Goal: Transaction & Acquisition: Purchase product/service

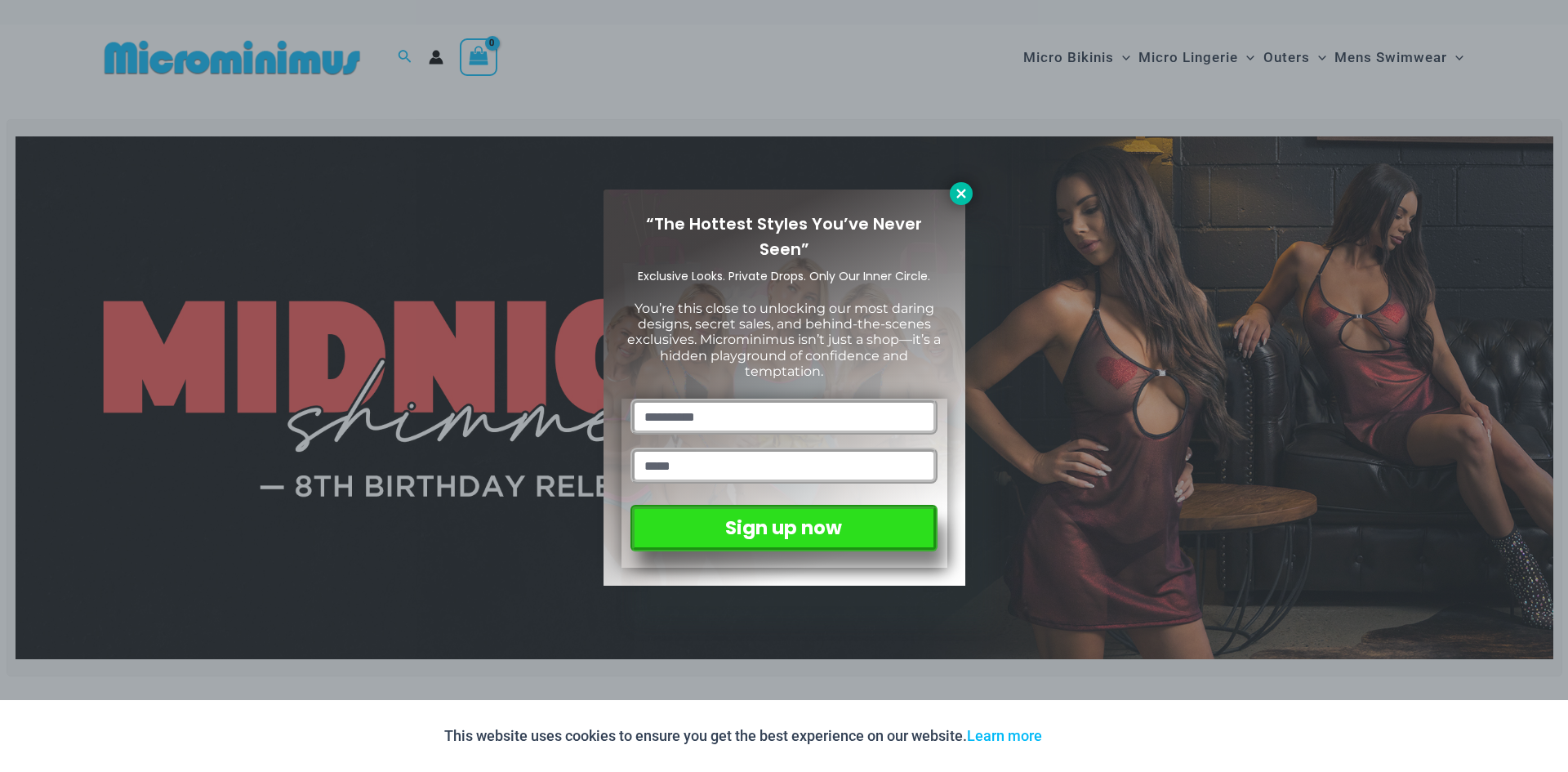
click at [957, 189] on icon at bounding box center [961, 194] width 15 height 15
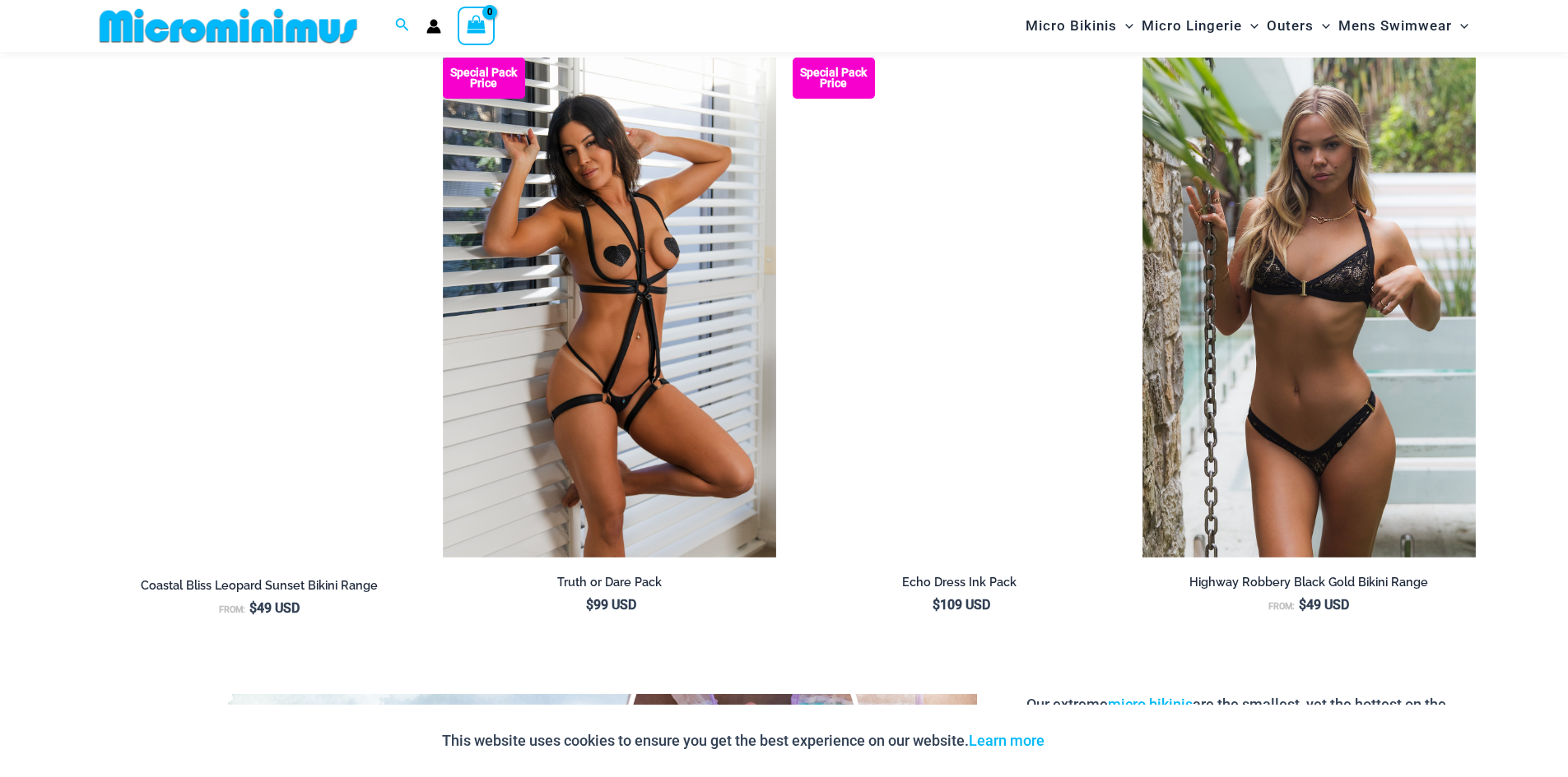
scroll to position [2208, 0]
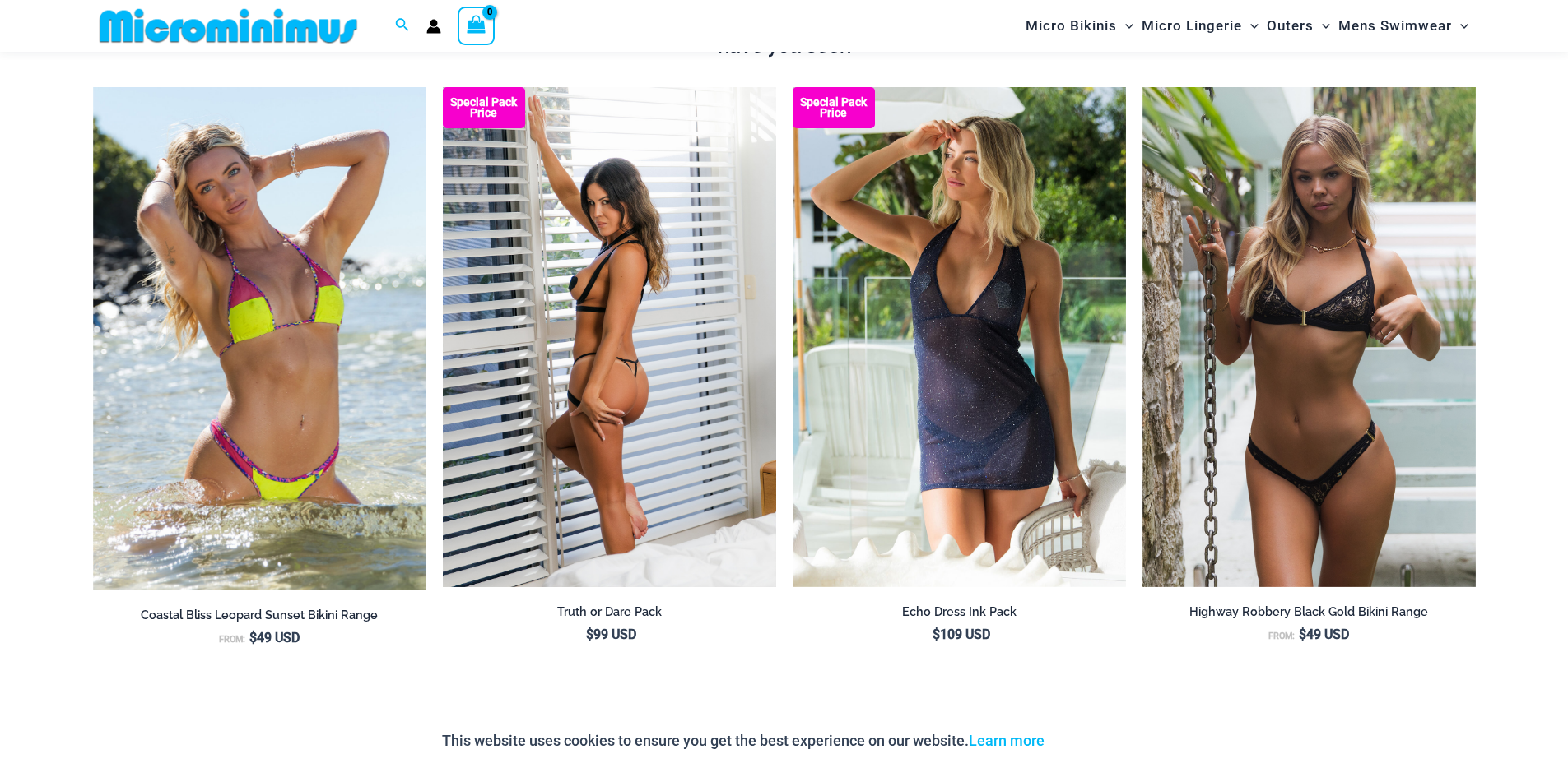
click at [646, 369] on img at bounding box center [609, 337] width 333 height 500
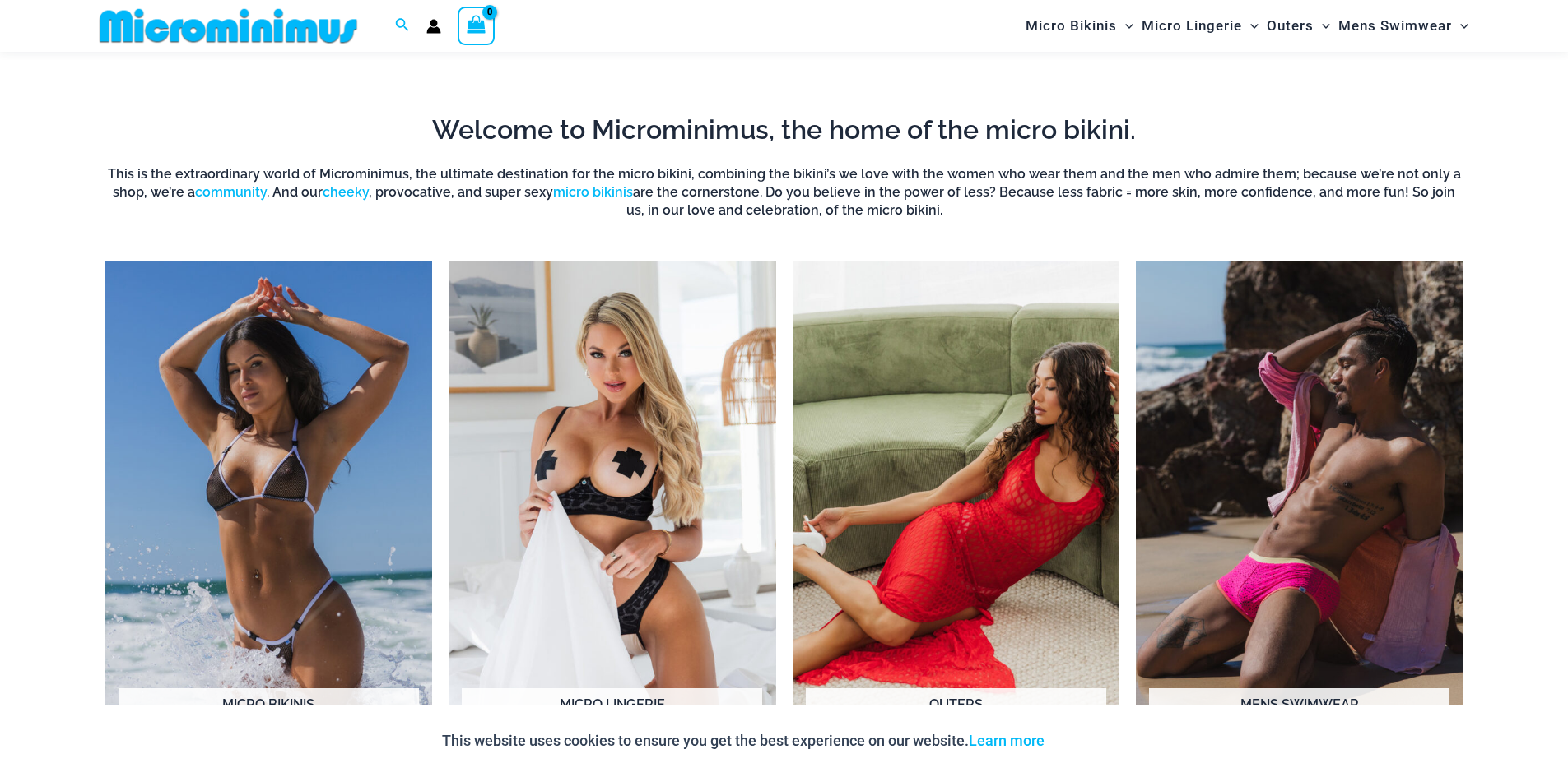
scroll to position [1386, 0]
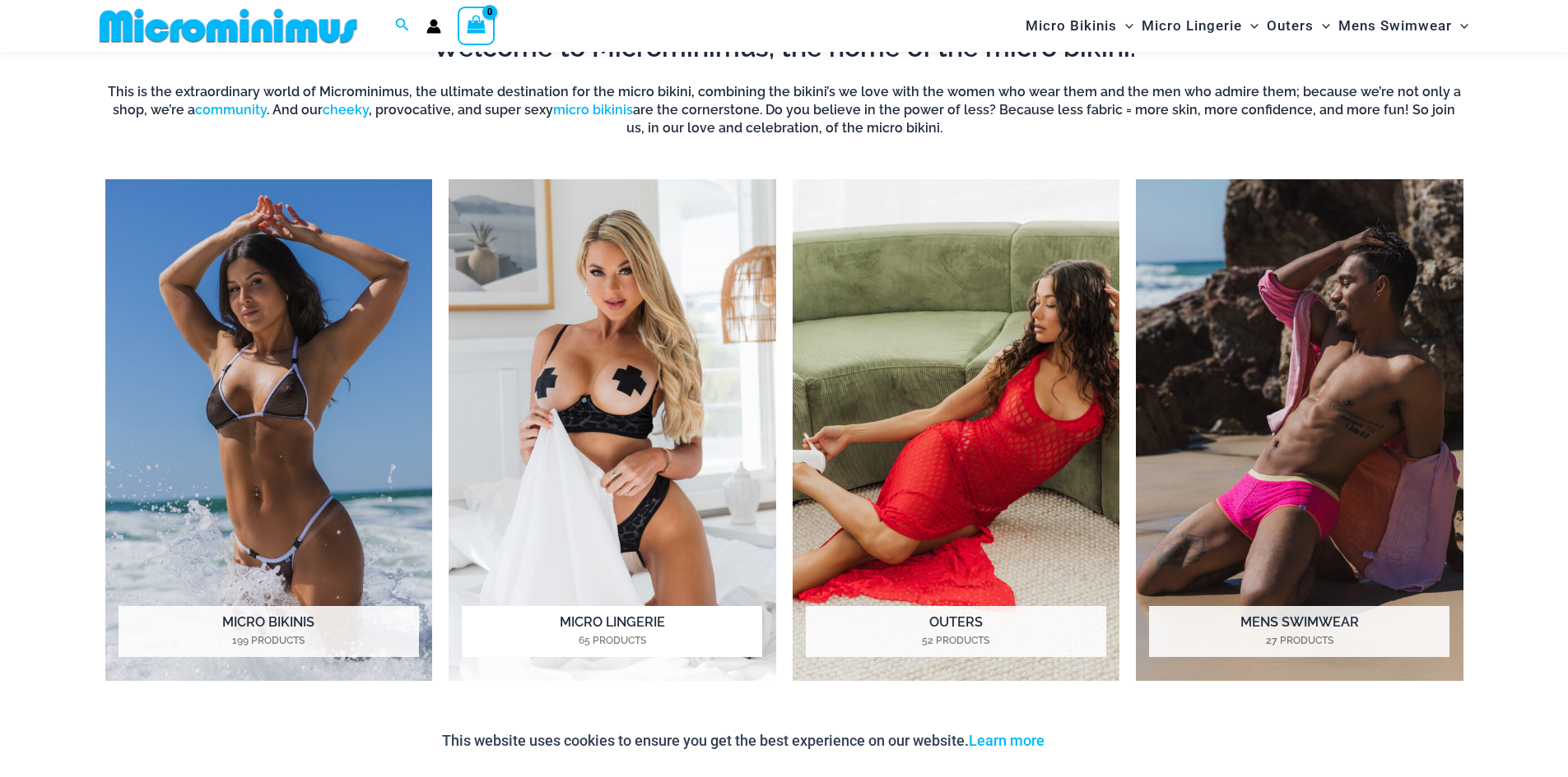
click at [605, 364] on img "Visit product category Micro Lingerie" at bounding box center [612, 430] width 328 height 502
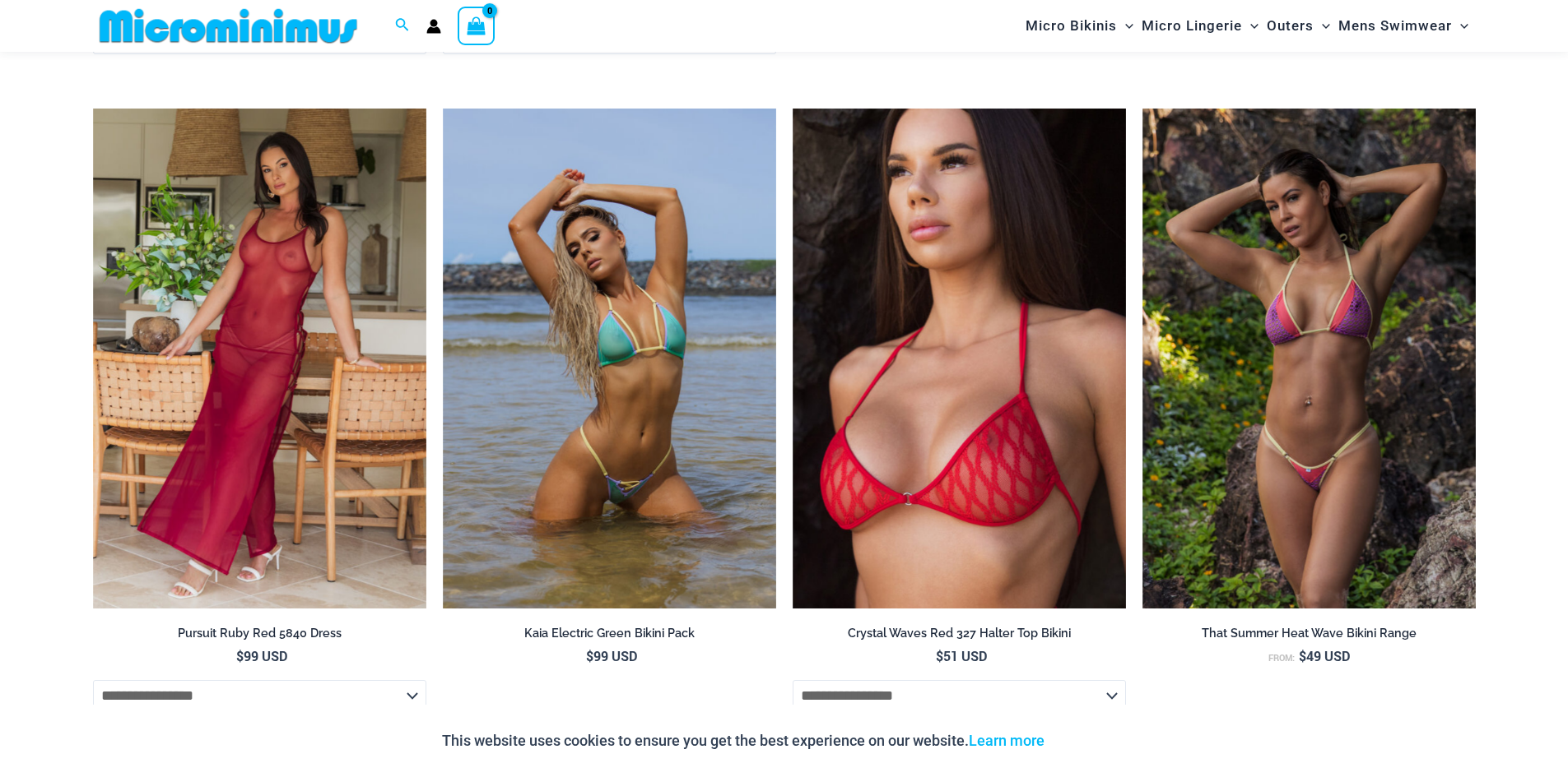
scroll to position [3521, 0]
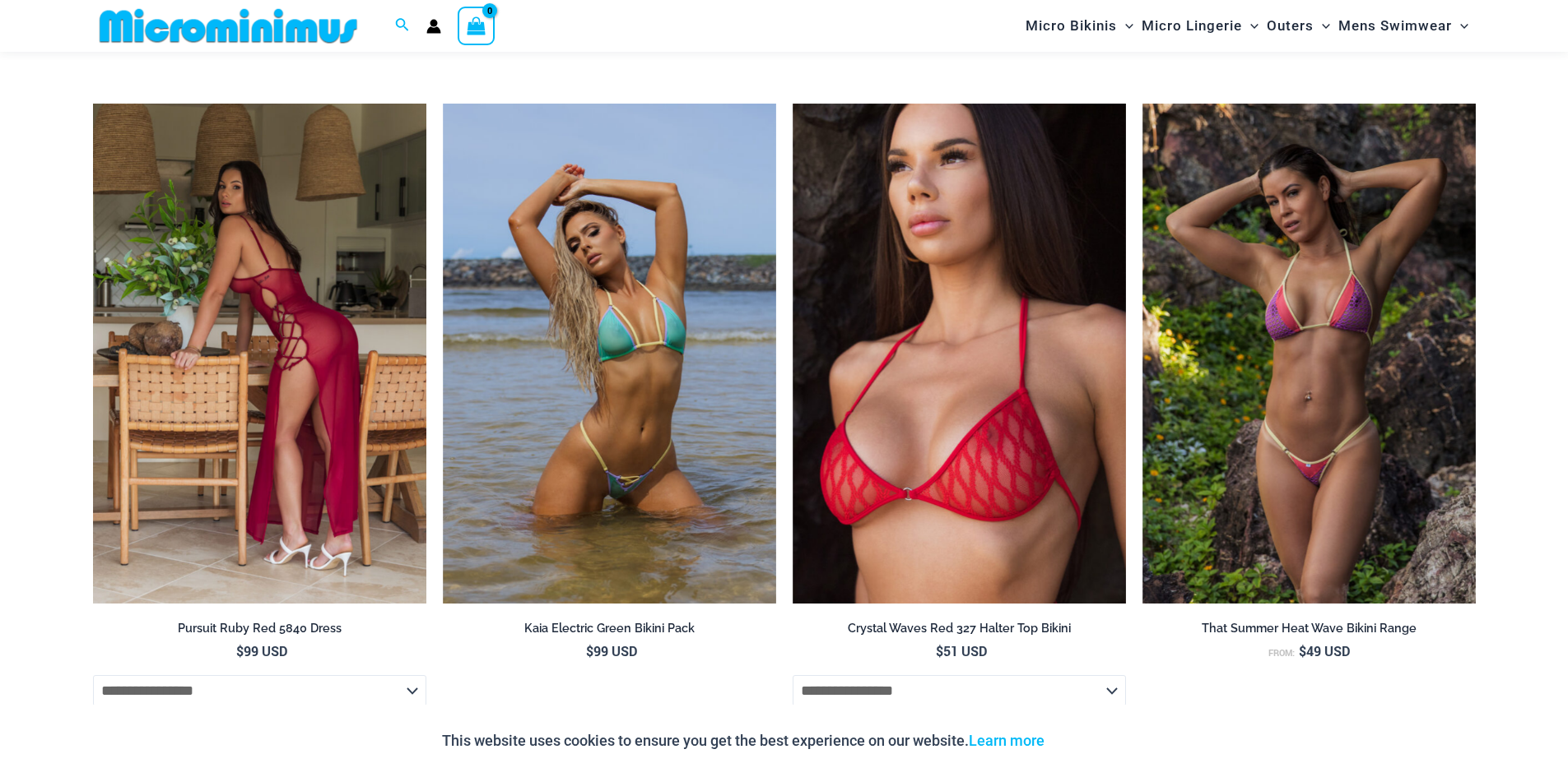
click at [297, 457] on img at bounding box center [259, 354] width 333 height 500
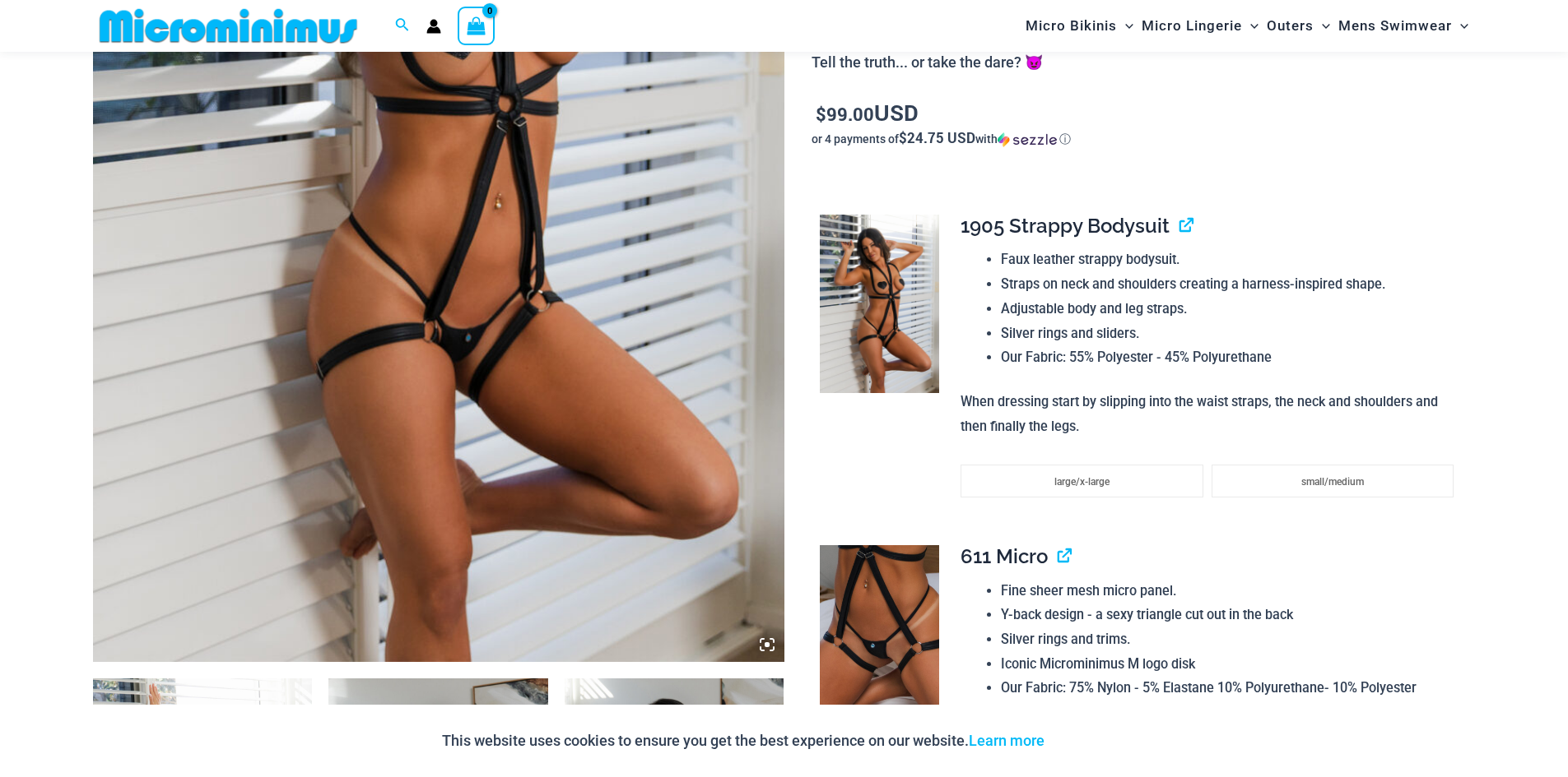
scroll to position [0, 0]
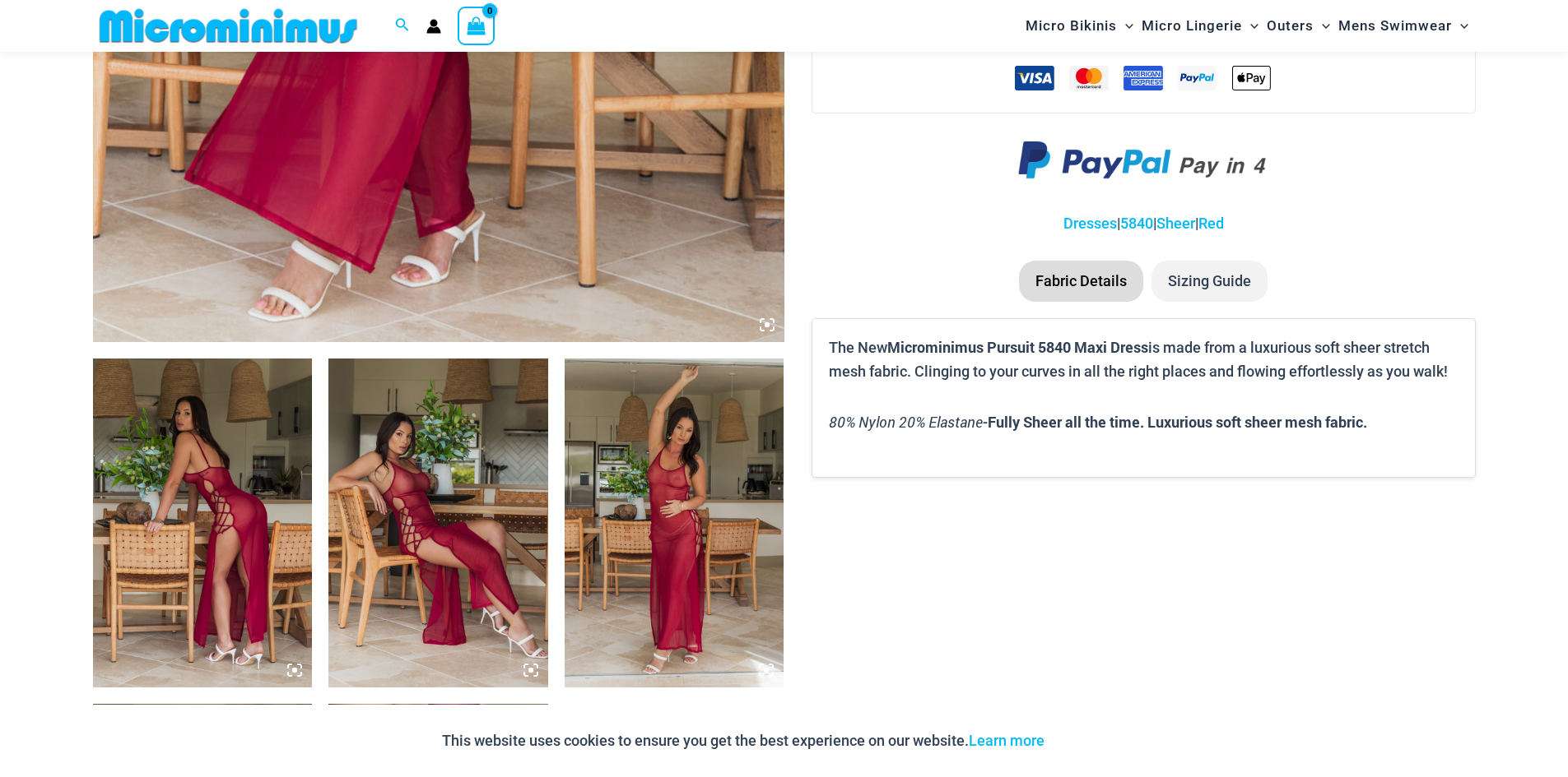
scroll to position [890, 0]
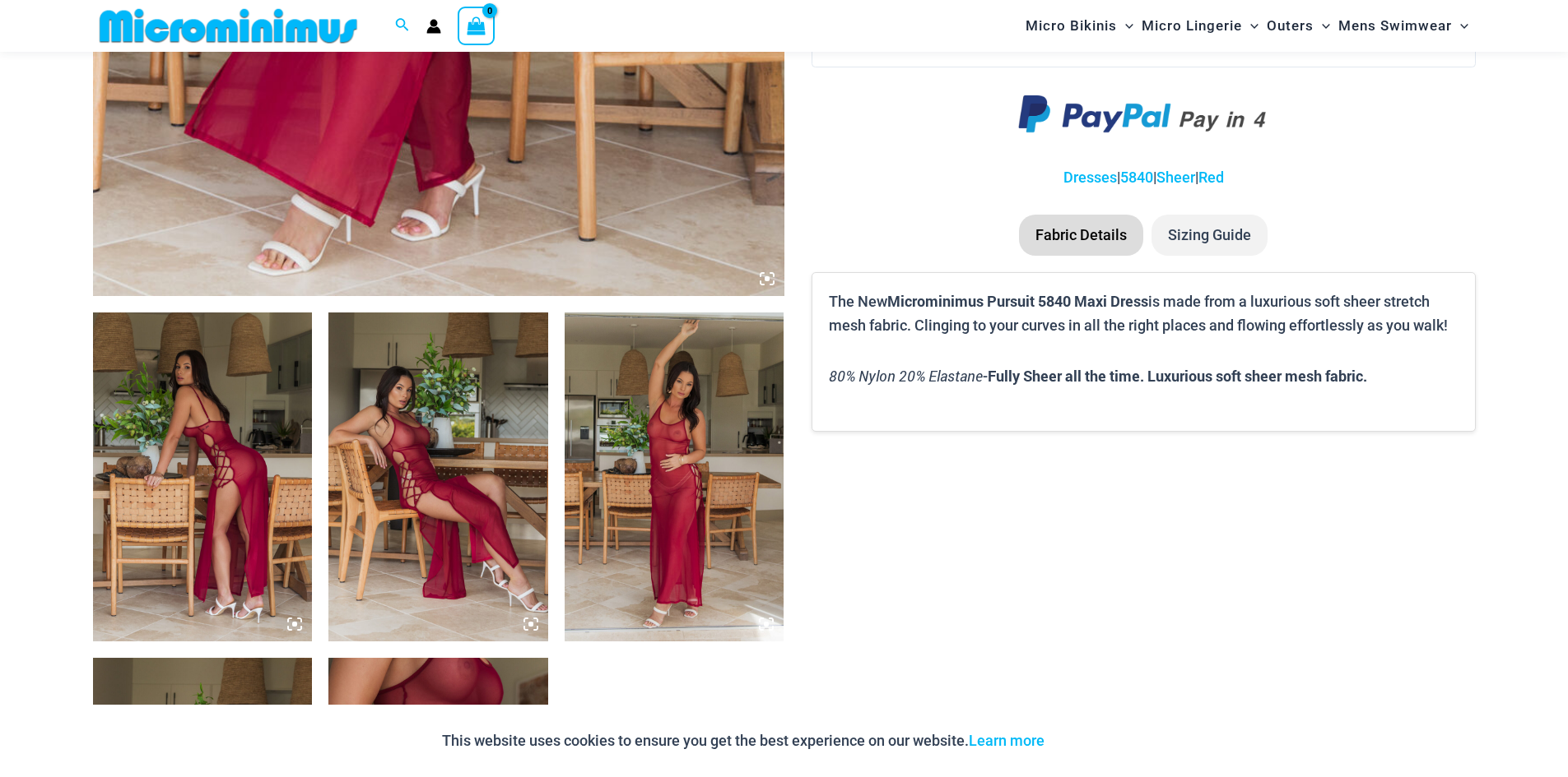
click at [260, 468] on img at bounding box center [203, 477] width 220 height 329
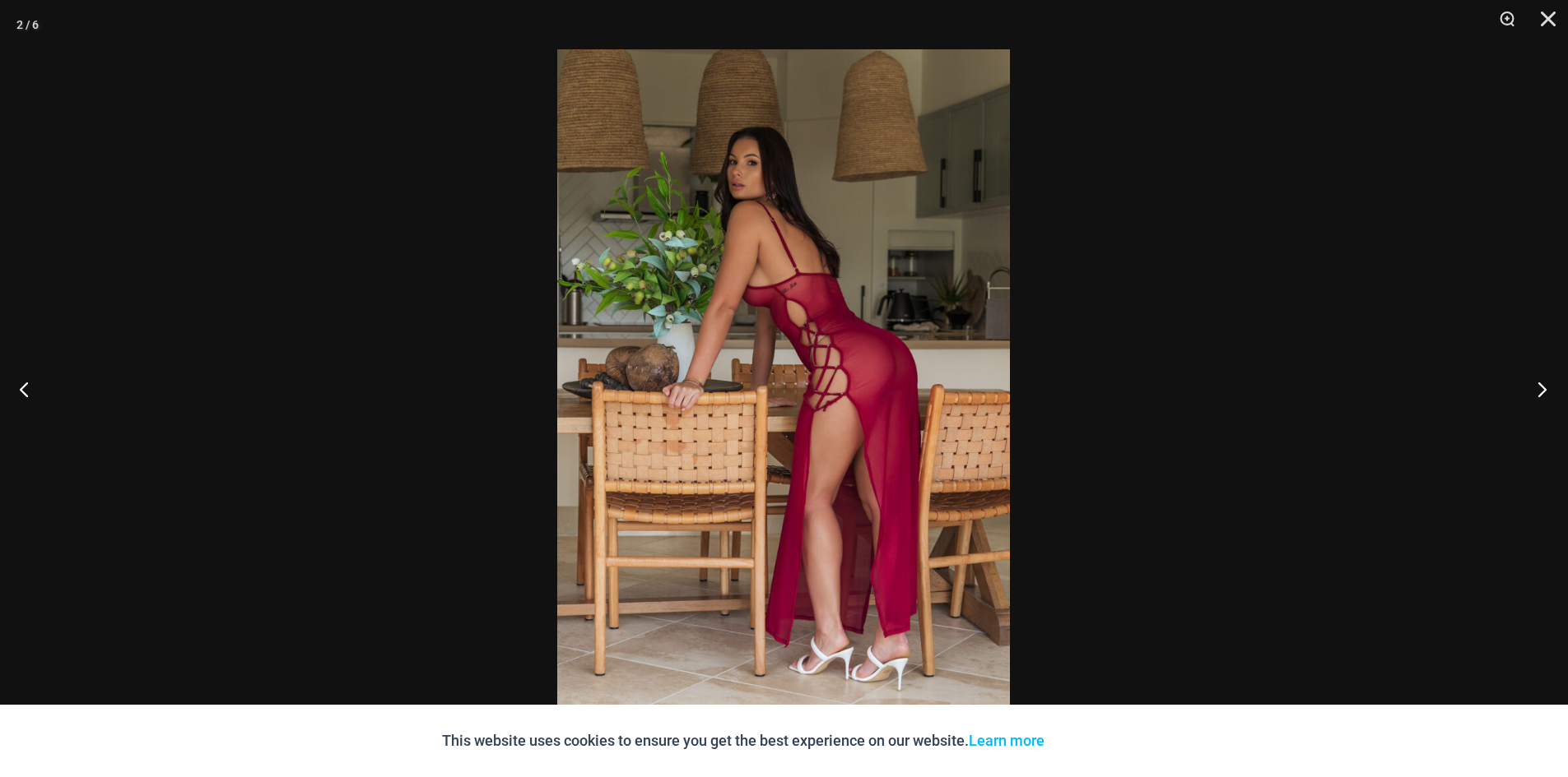
click at [1540, 391] on button "Next" at bounding box center [1536, 389] width 61 height 83
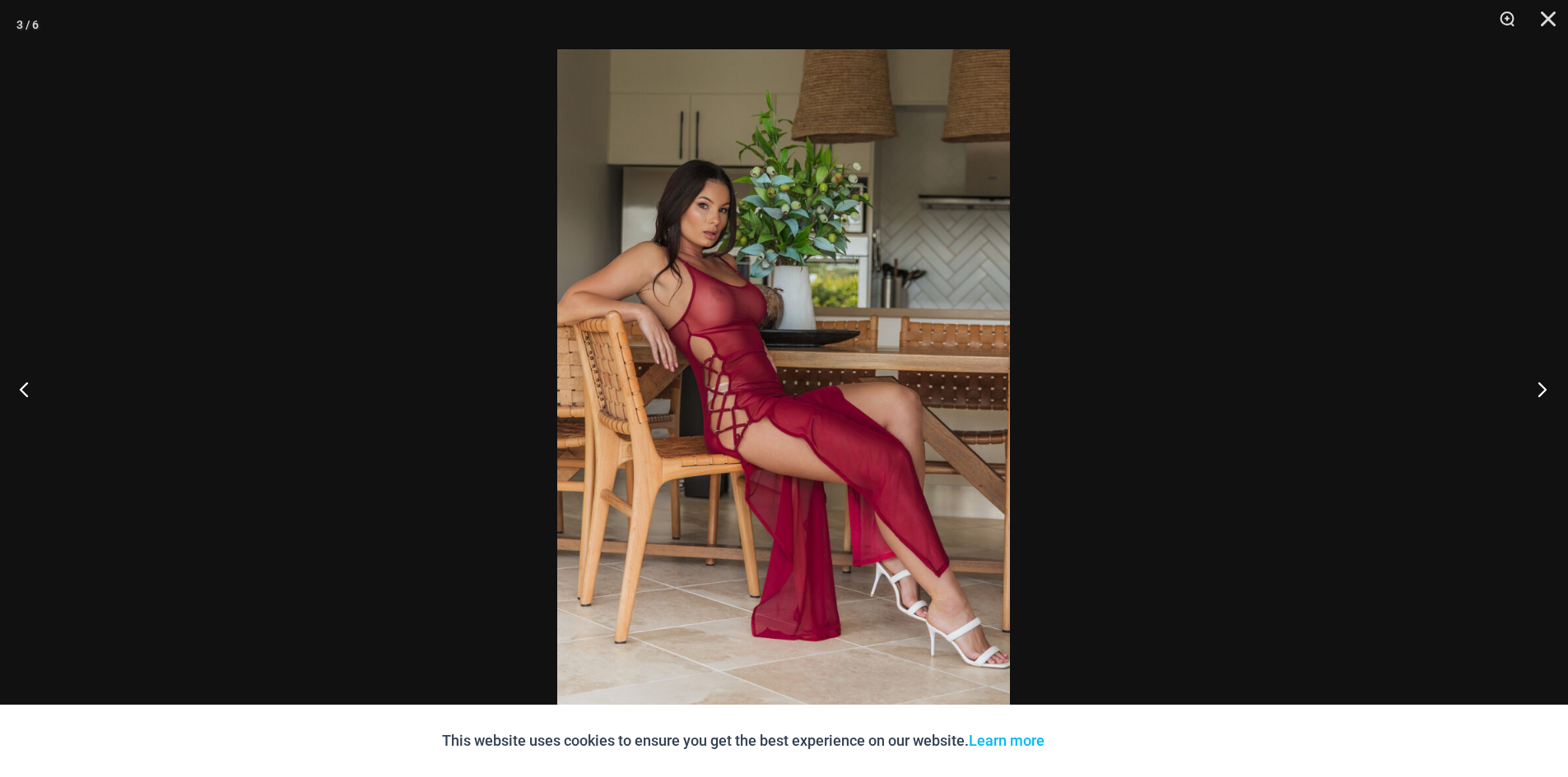
click at [1540, 391] on button "Next" at bounding box center [1536, 389] width 61 height 83
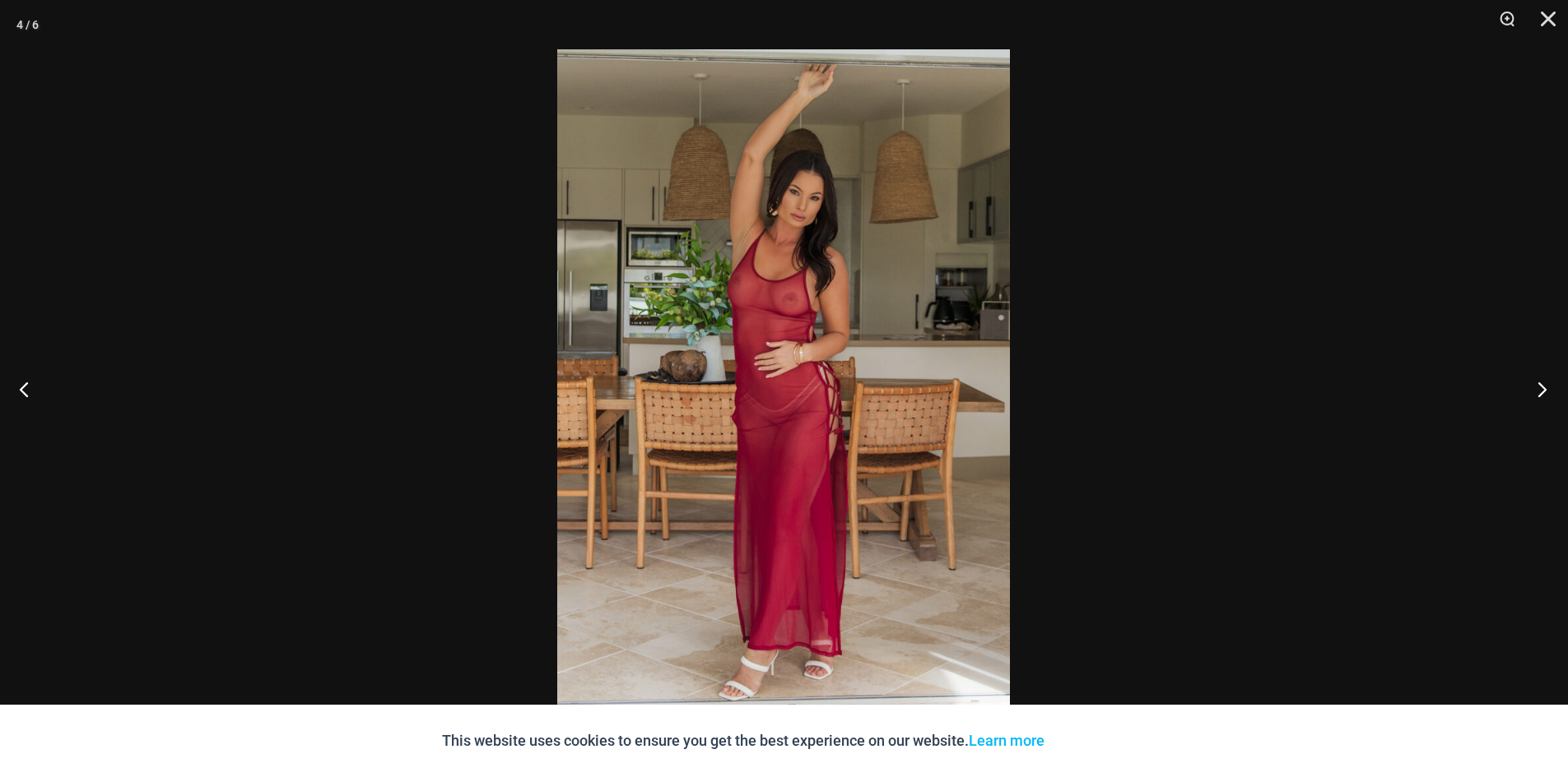
click at [1540, 391] on button "Next" at bounding box center [1536, 389] width 61 height 83
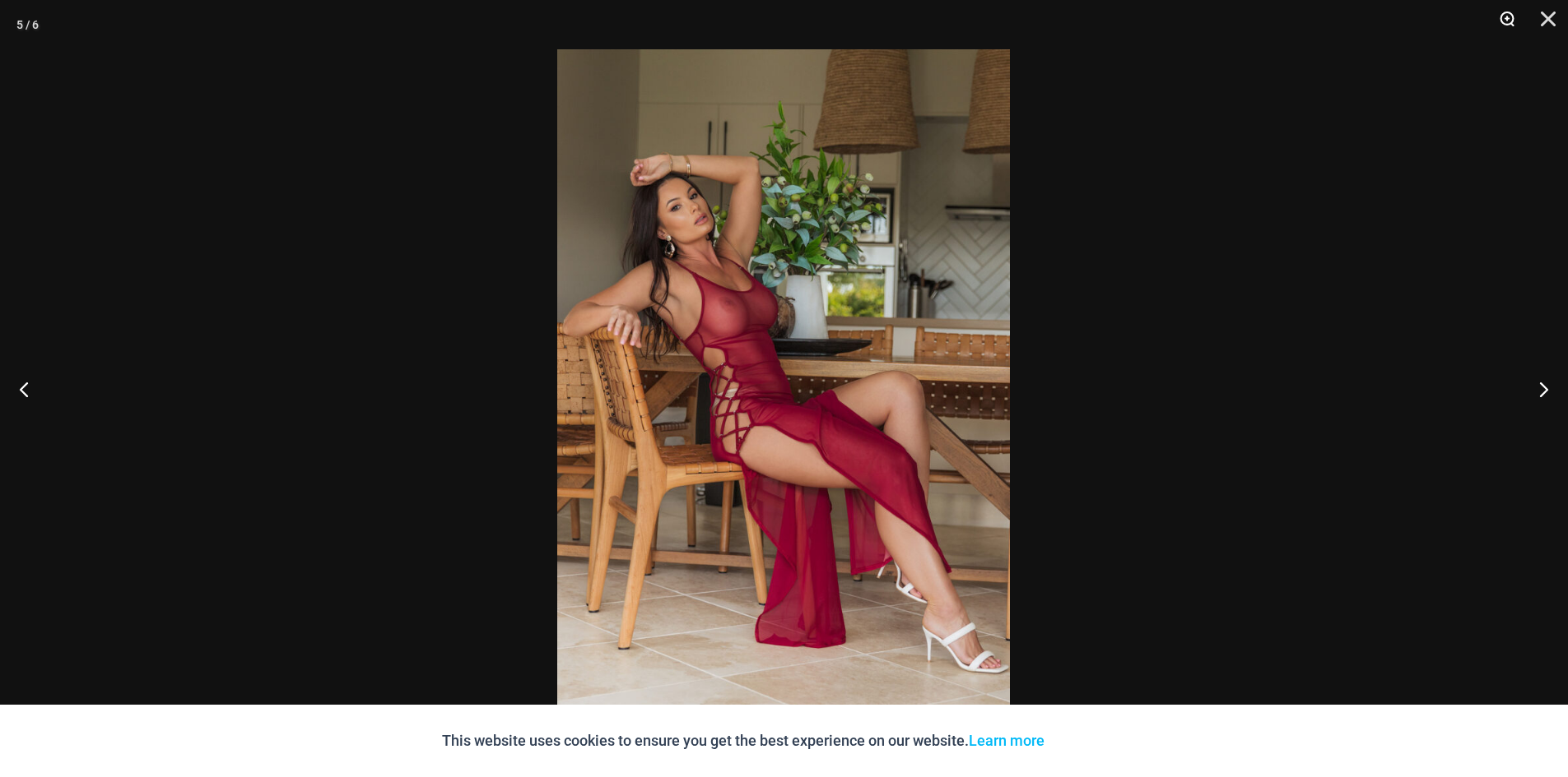
click at [1500, 21] on button "Zoom" at bounding box center [1501, 24] width 41 height 49
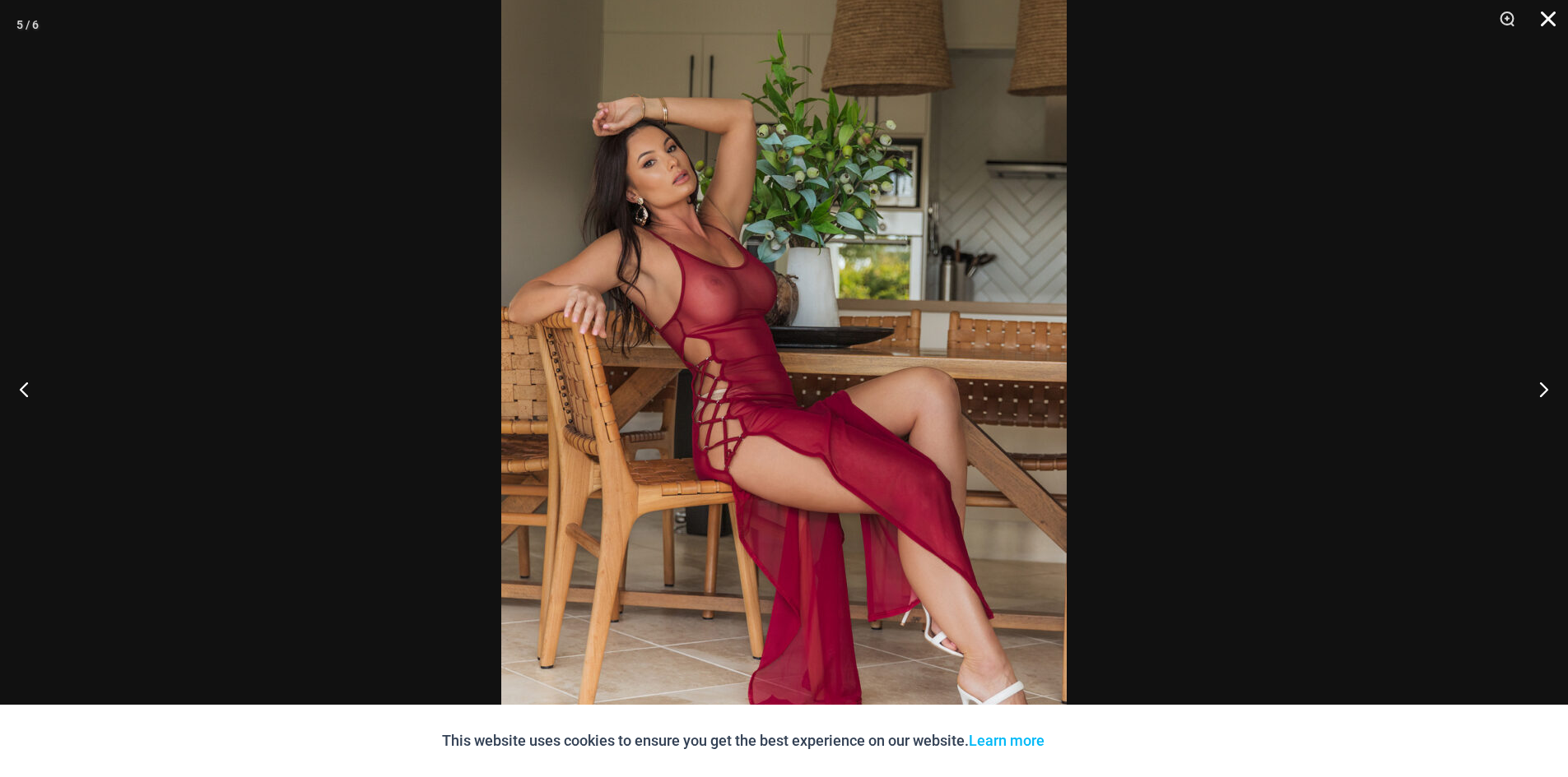
click at [1546, 17] on button "Close" at bounding box center [1542, 24] width 41 height 49
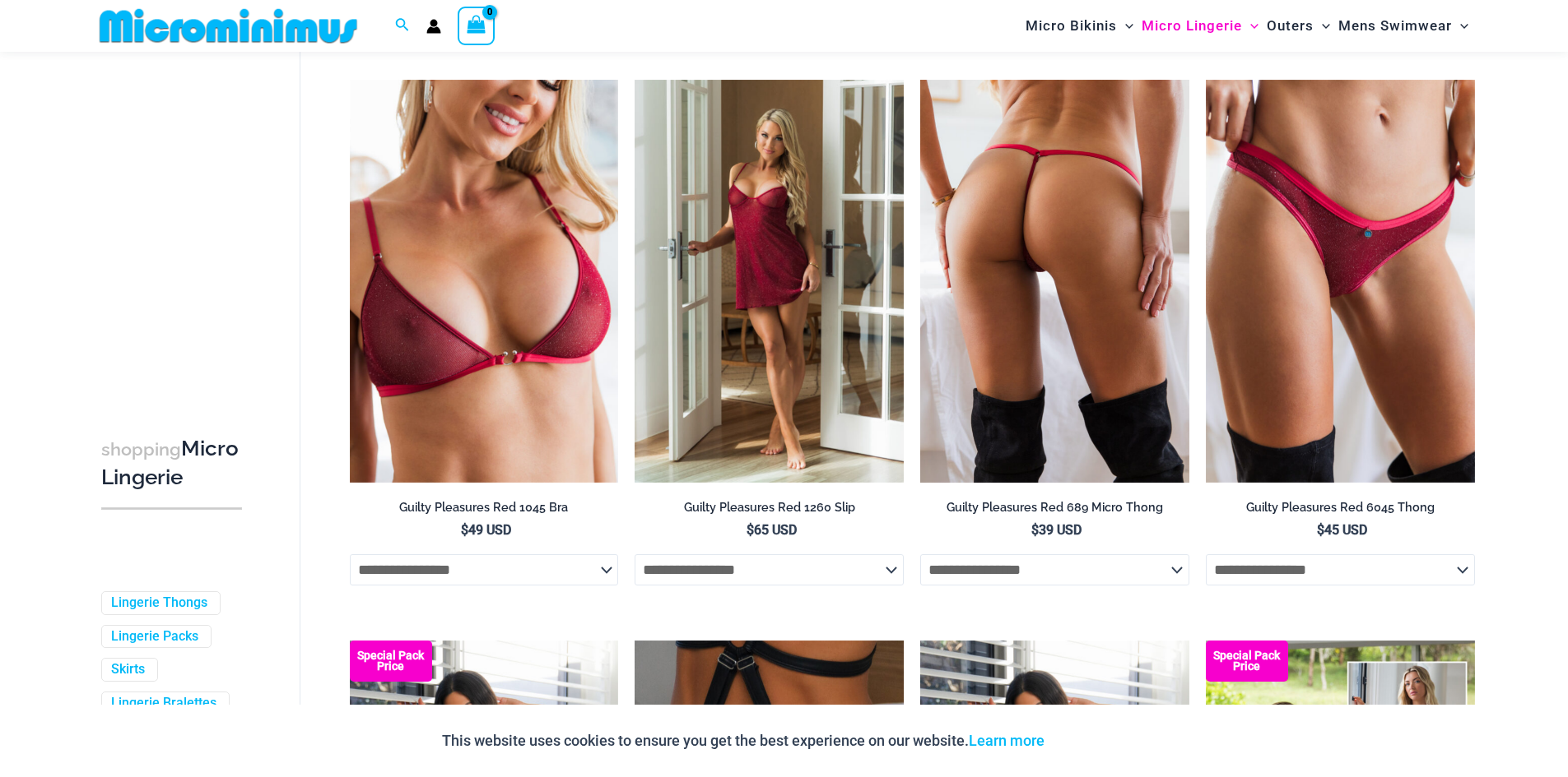
scroll to position [563, 0]
